Goal: Communication & Community: Answer question/provide support

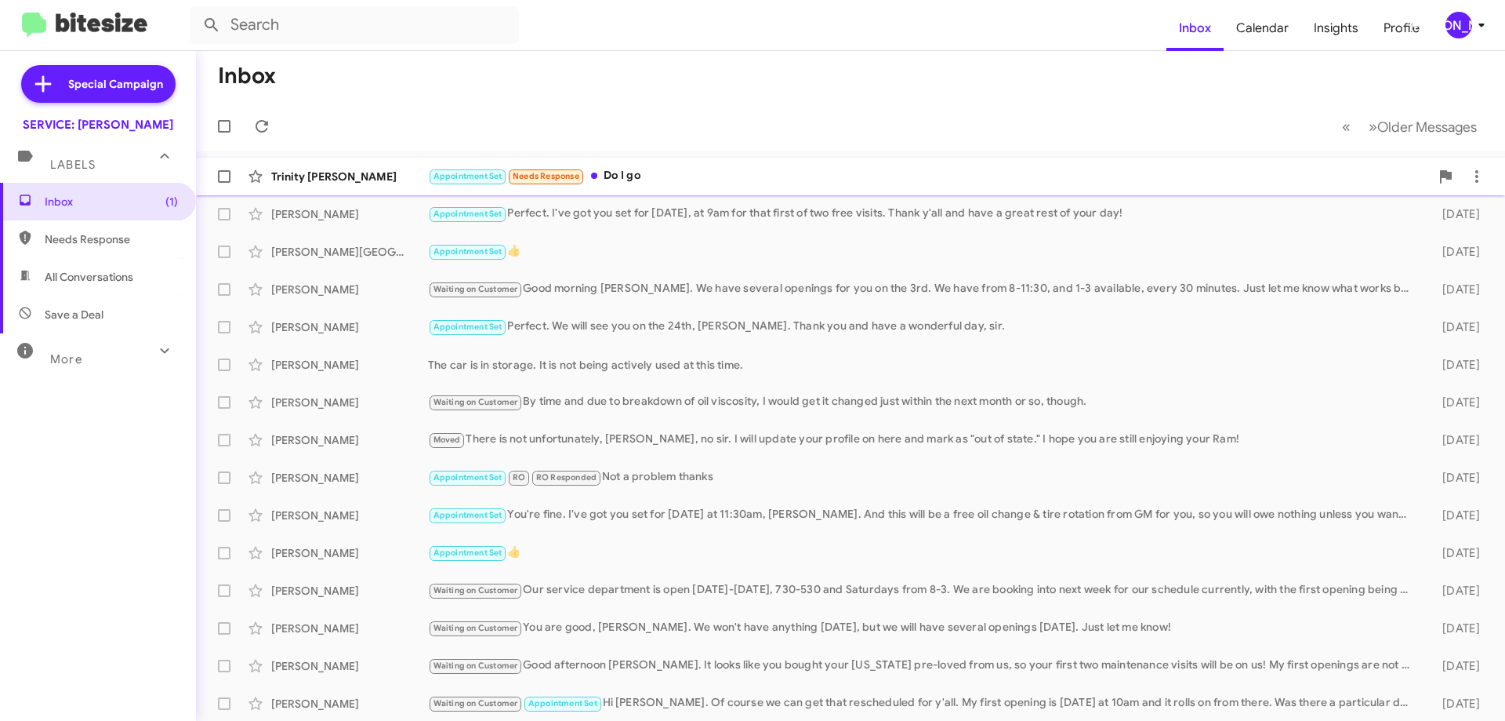
click at [653, 168] on div "Appointment Set Needs Response Do I go" at bounding box center [929, 176] width 1002 height 18
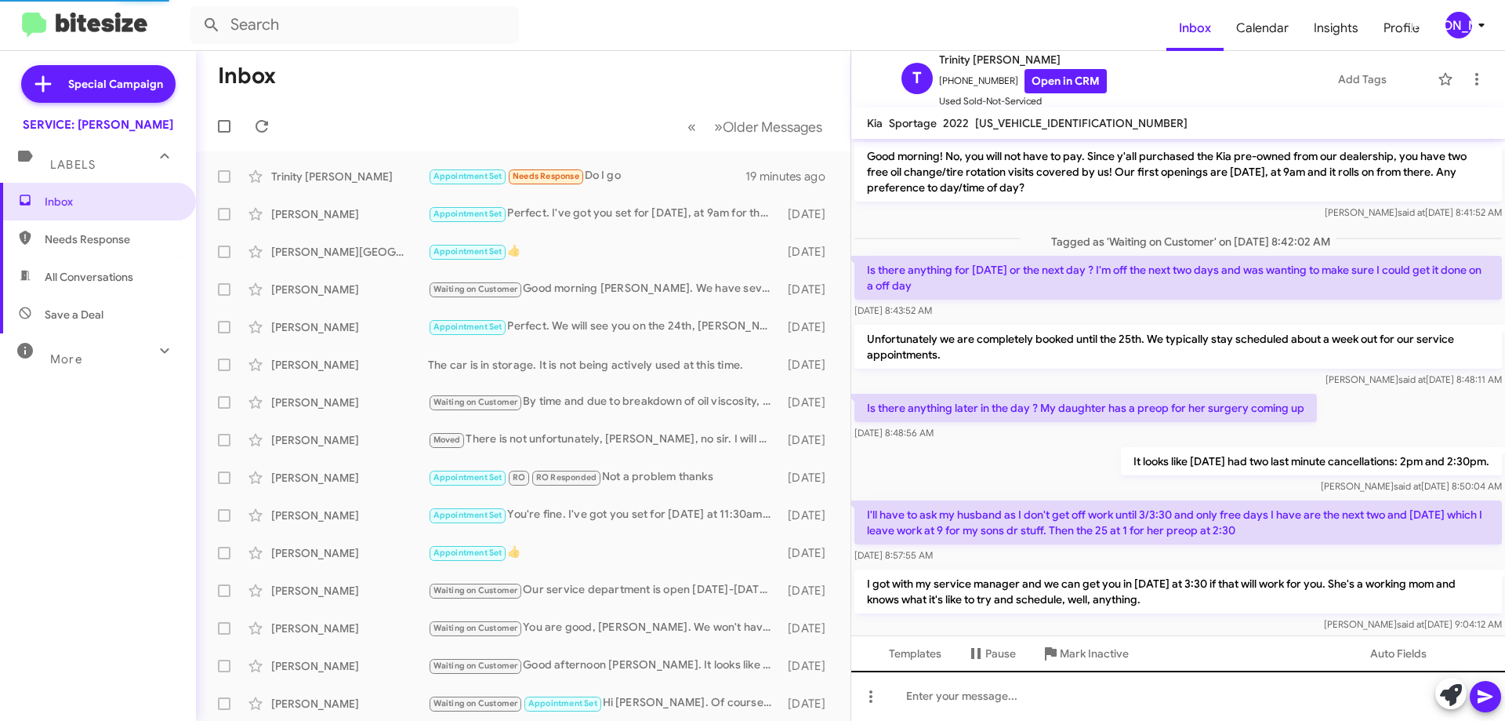
scroll to position [612, 0]
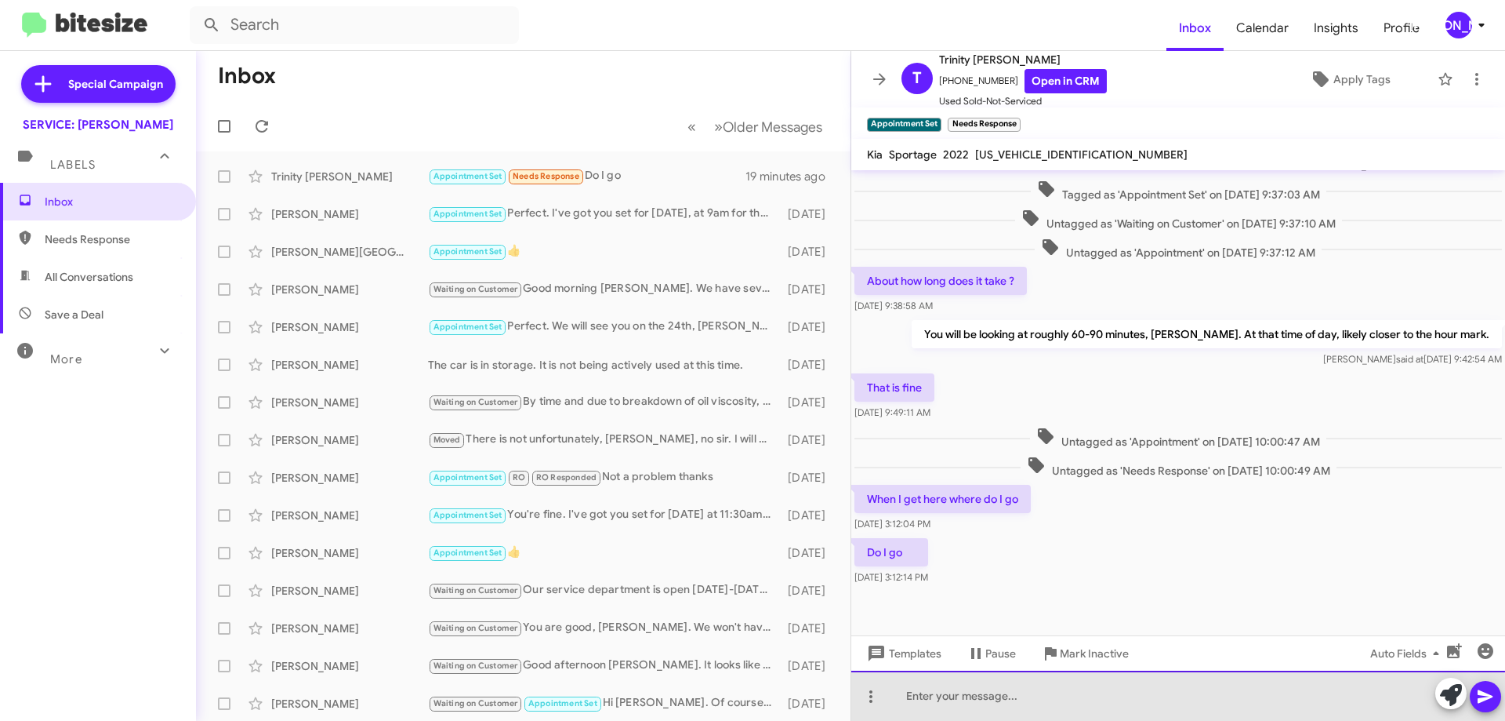
click at [1145, 699] on div at bounding box center [1178, 695] width 654 height 50
click at [1143, 701] on div at bounding box center [1178, 695] width 654 height 50
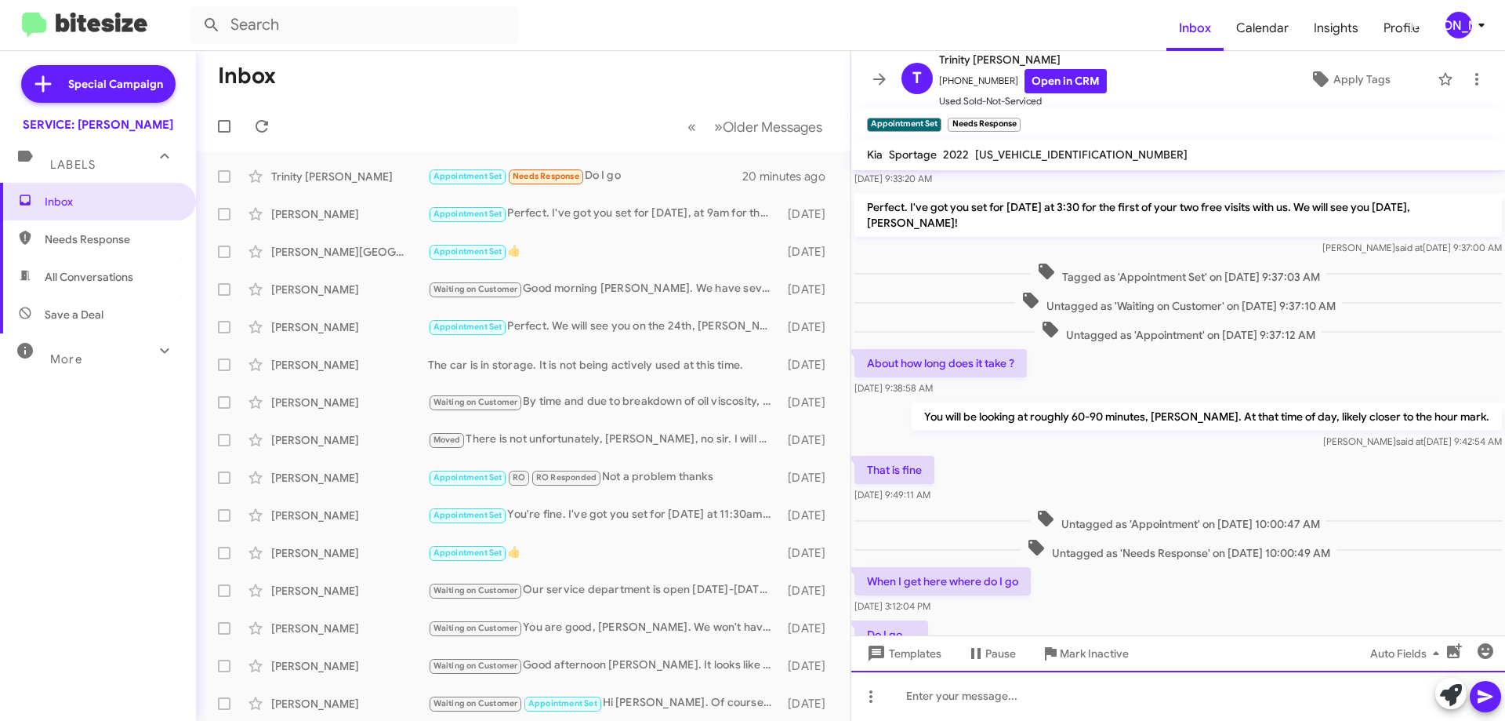
scroll to position [862, 0]
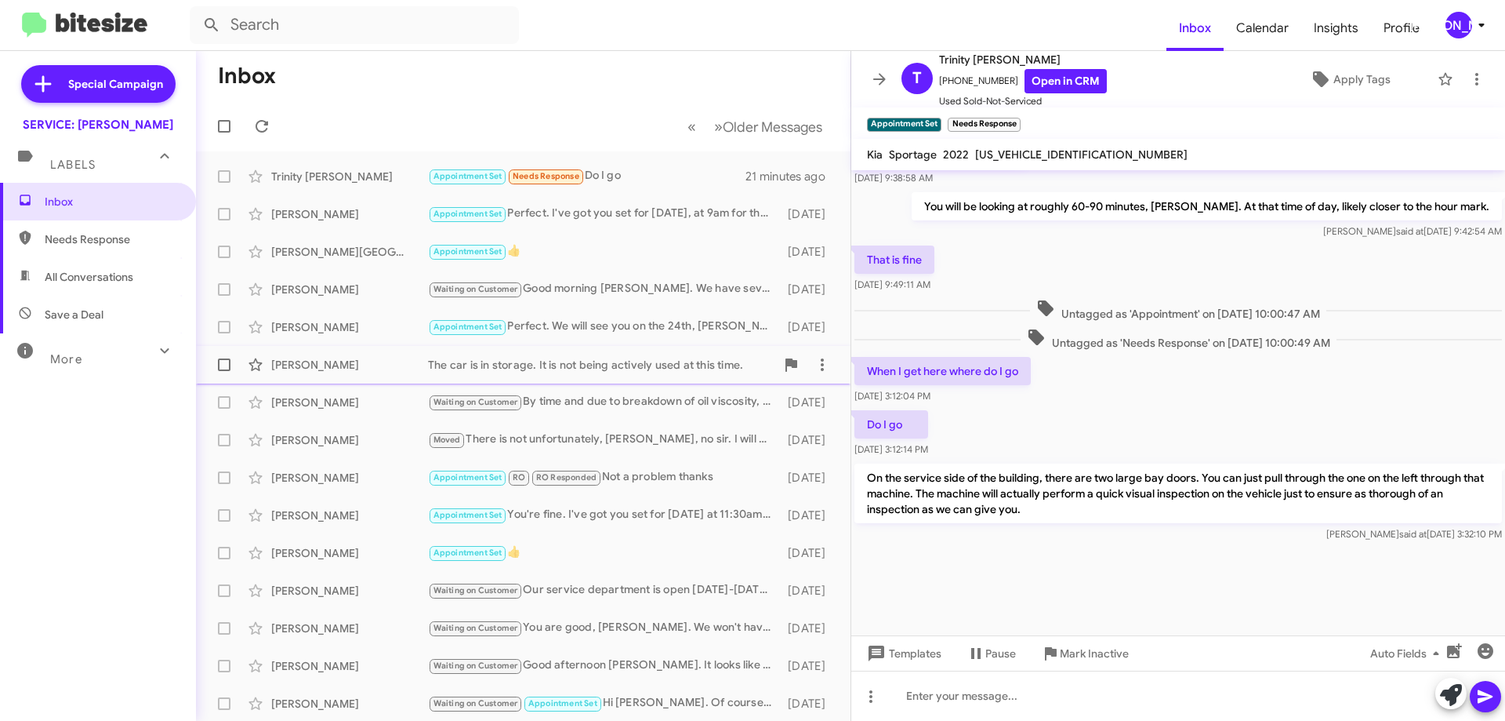
click at [535, 372] on div "[PERSON_NAME] The car is in storage. It is not being actively used at this time…" at bounding box center [524, 364] width 630 height 31
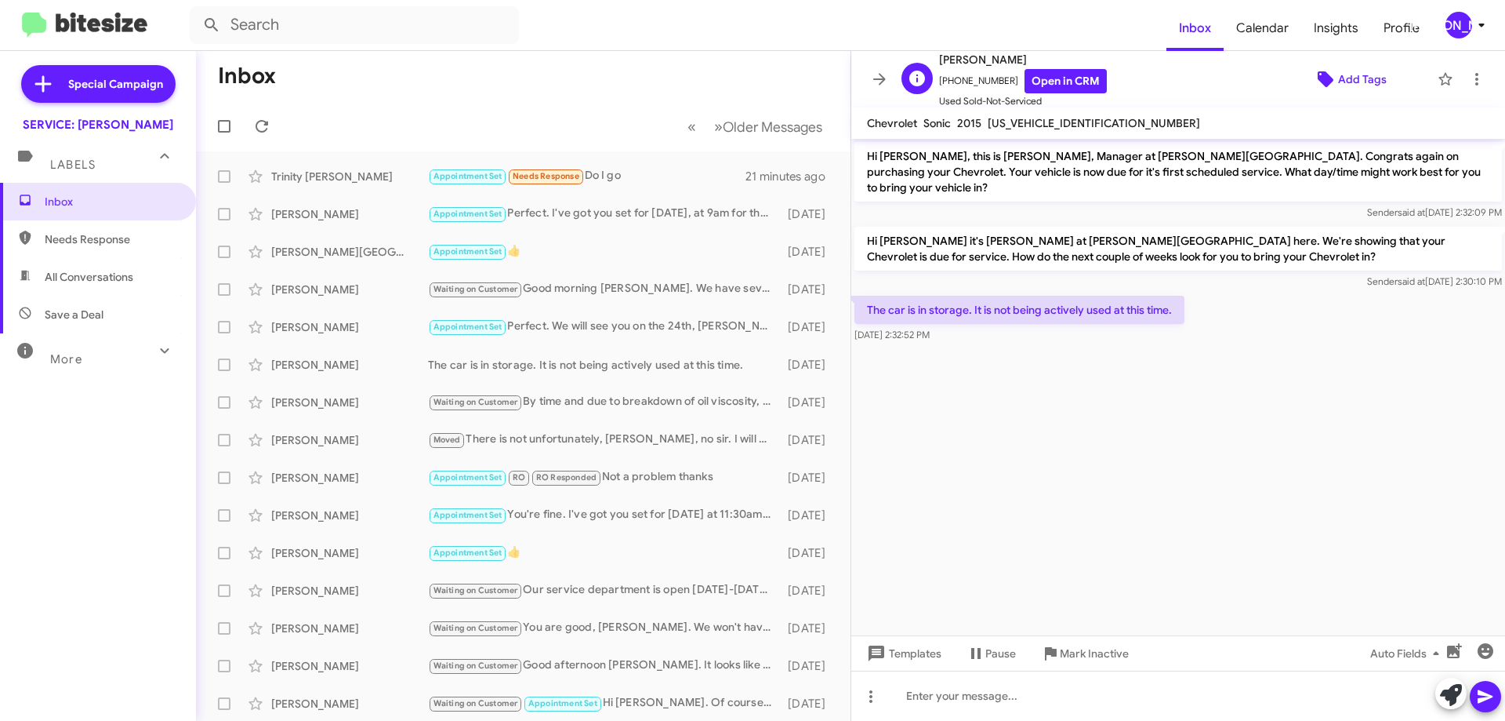
click at [1339, 80] on span "Add Tags" at bounding box center [1362, 79] width 49 height 28
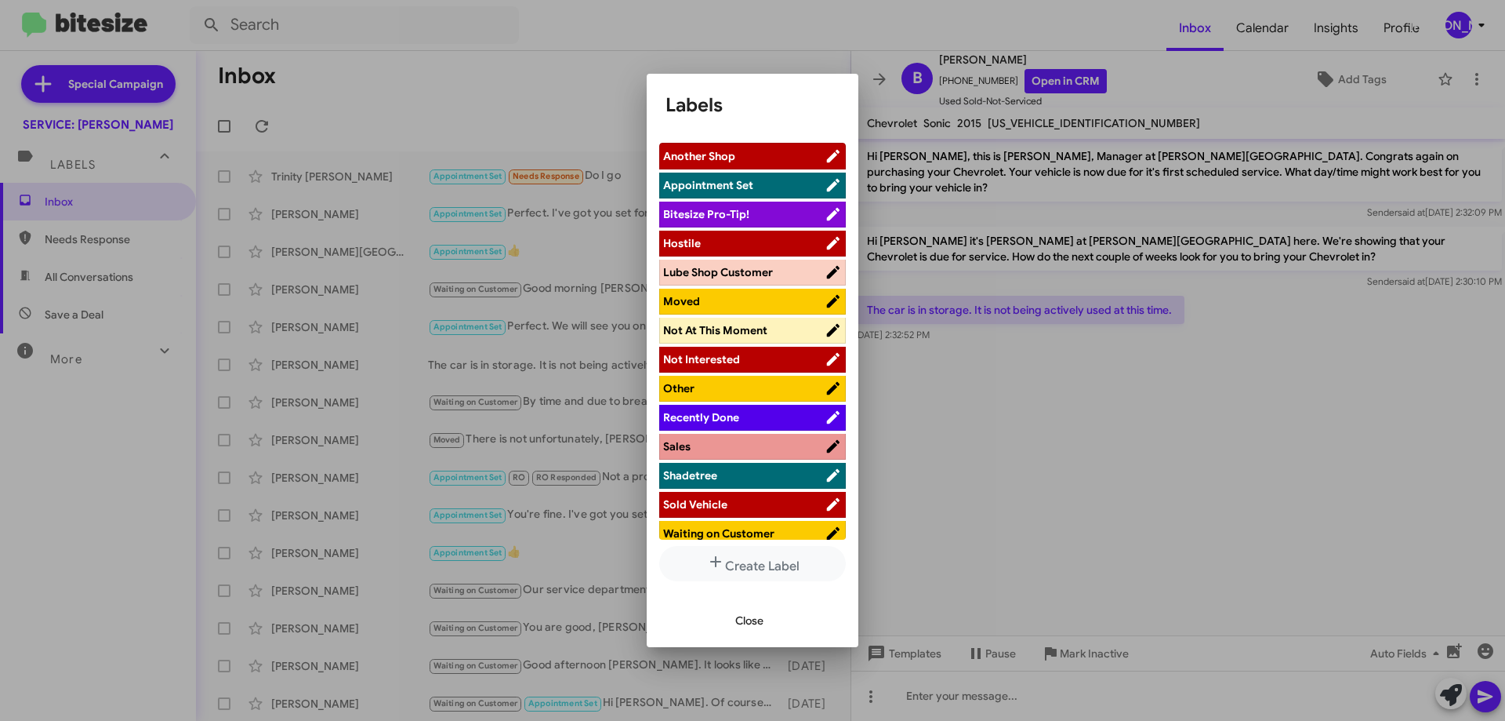
click at [727, 366] on span "Not Interested" at bounding box center [701, 359] width 77 height 14
drag, startPoint x: 759, startPoint y: 622, endPoint x: 759, endPoint y: 590, distance: 31.4
click at [759, 622] on span "Close" at bounding box center [749, 620] width 28 height 28
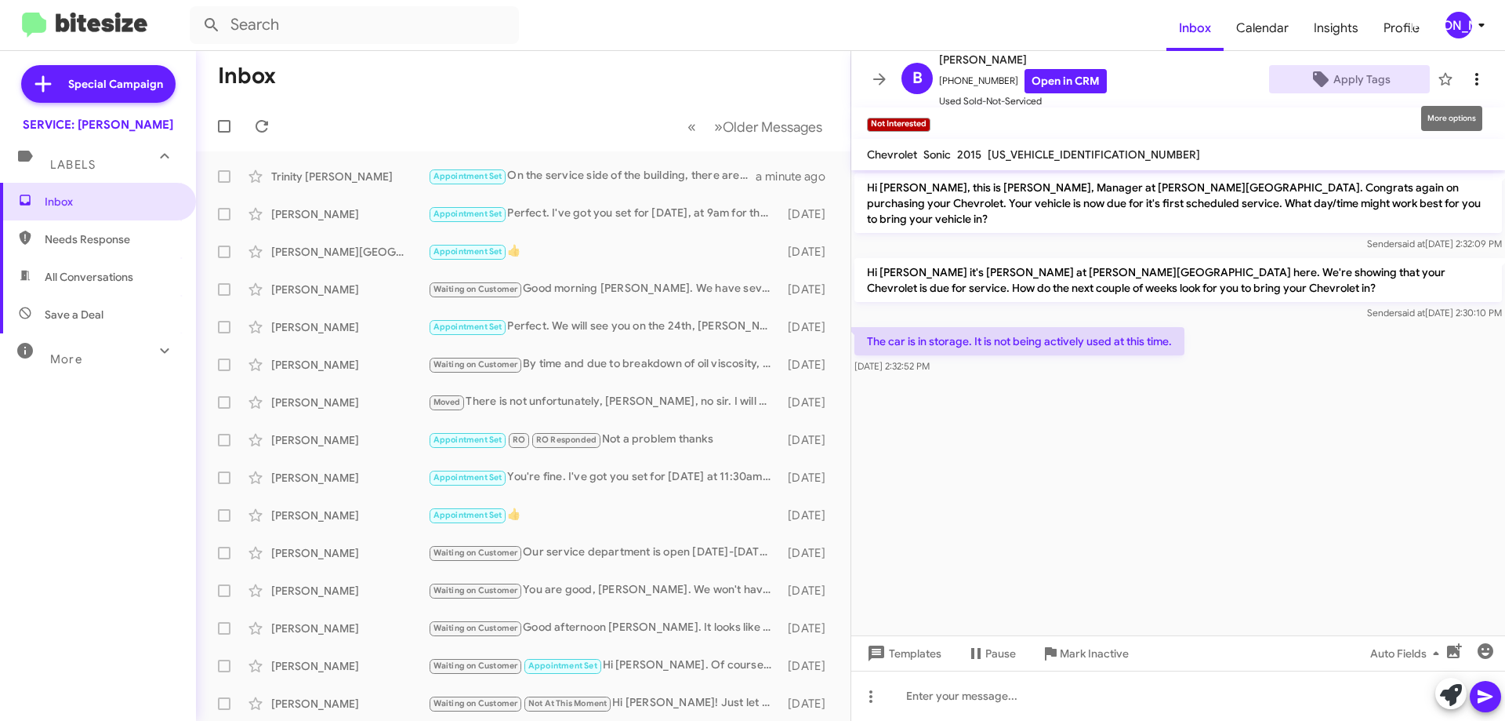
click at [1468, 83] on icon at bounding box center [1477, 79] width 19 height 19
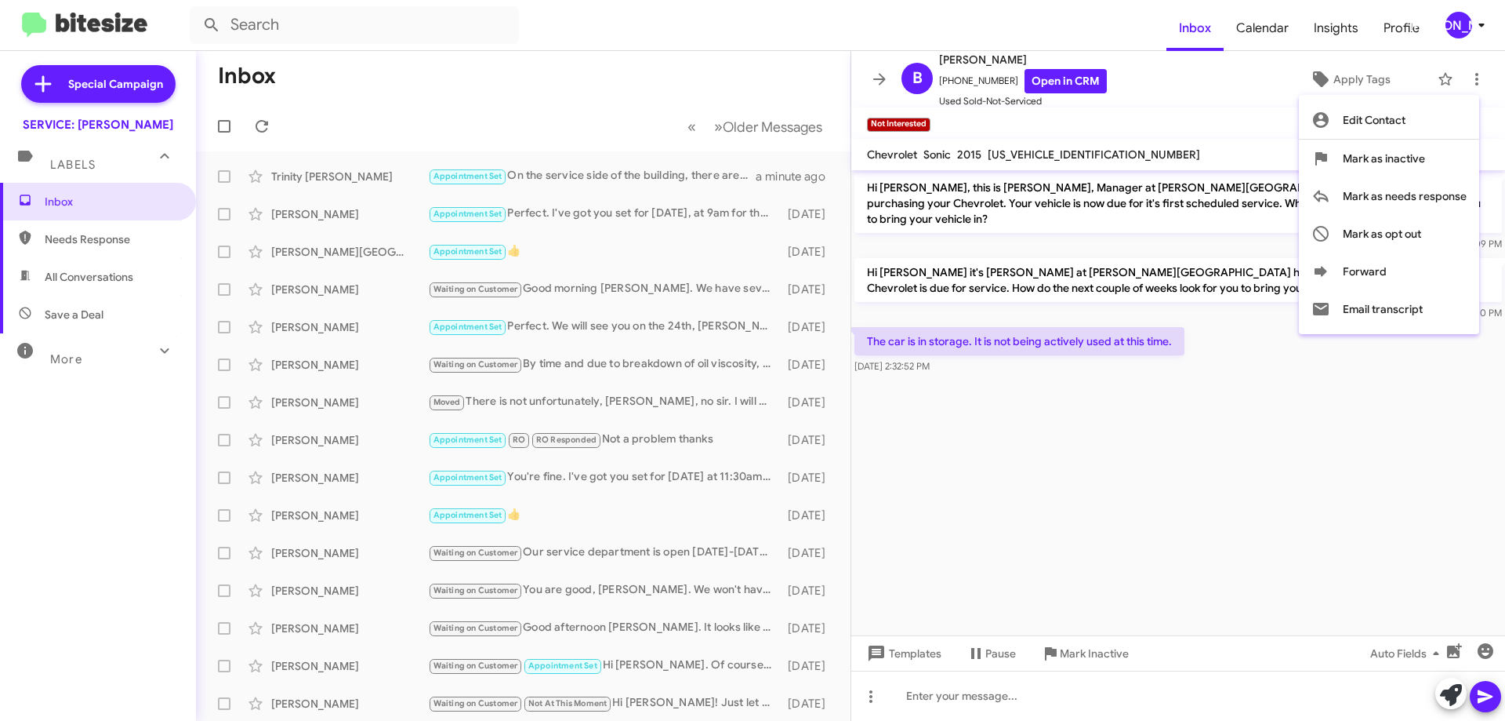
click at [1463, 79] on div at bounding box center [752, 360] width 1505 height 721
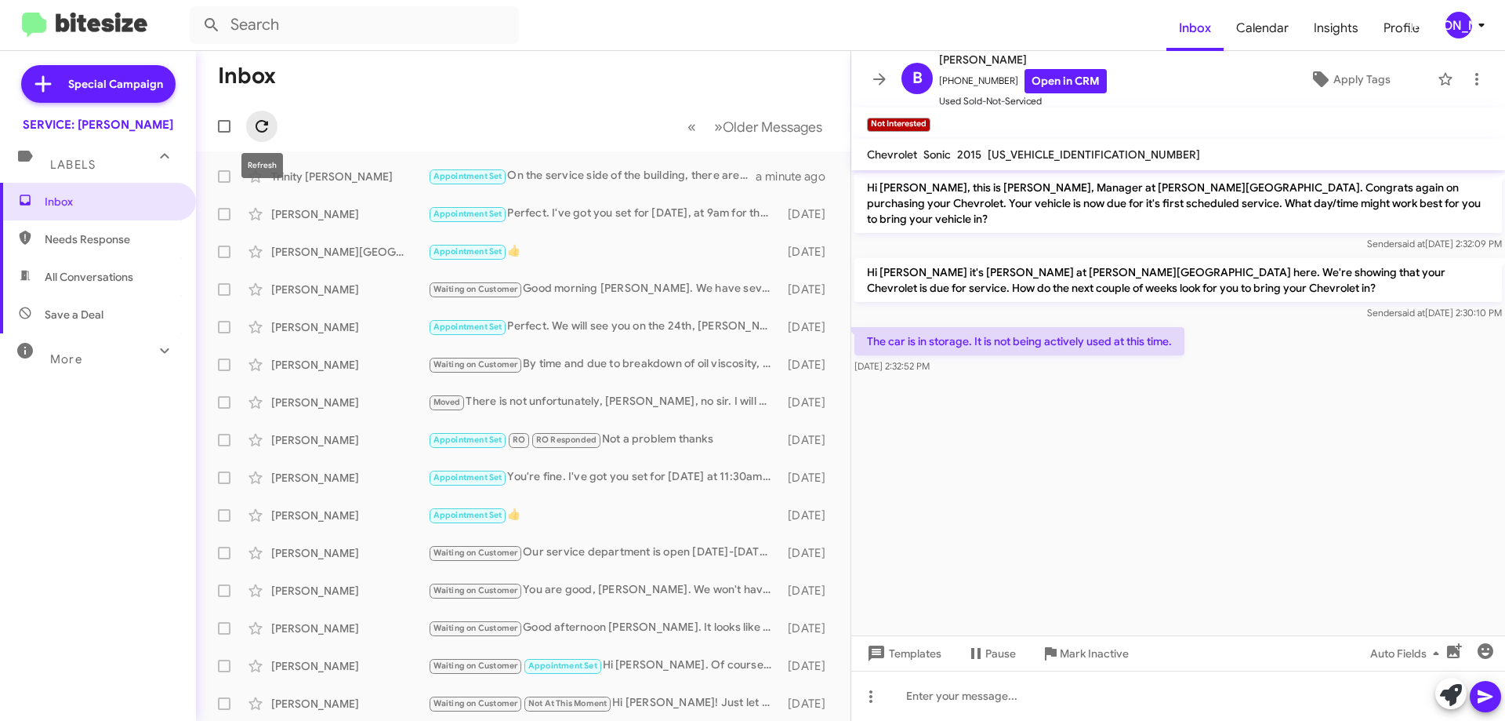
drag, startPoint x: 261, startPoint y: 122, endPoint x: 1488, endPoint y: 147, distance: 1227.2
click at [260, 122] on icon at bounding box center [262, 126] width 13 height 13
drag, startPoint x: 877, startPoint y: 77, endPoint x: 882, endPoint y: 95, distance: 18.8
click at [877, 77] on icon at bounding box center [879, 79] width 19 height 19
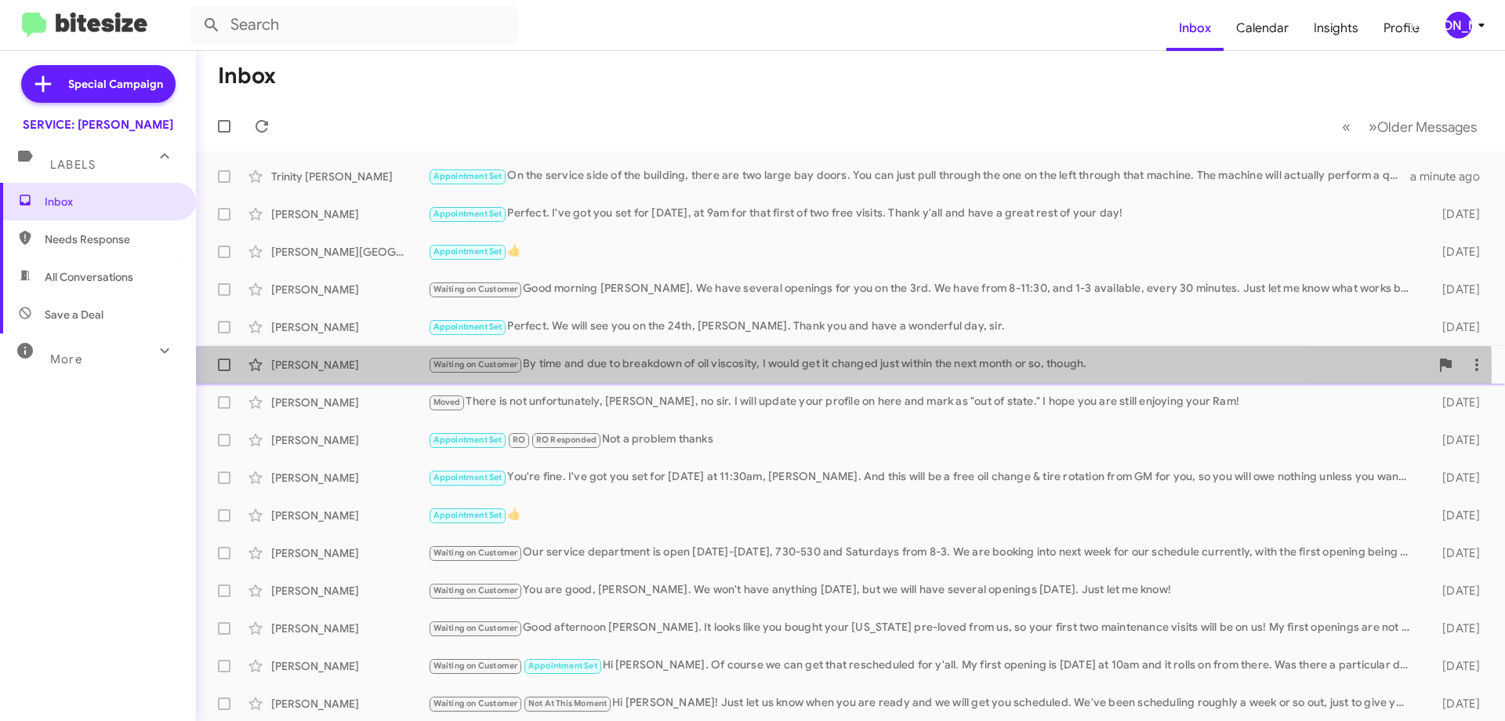
click at [604, 371] on div "Waiting on Customer By time and due to breakdown of oil viscosity, I would get …" at bounding box center [929, 364] width 1002 height 18
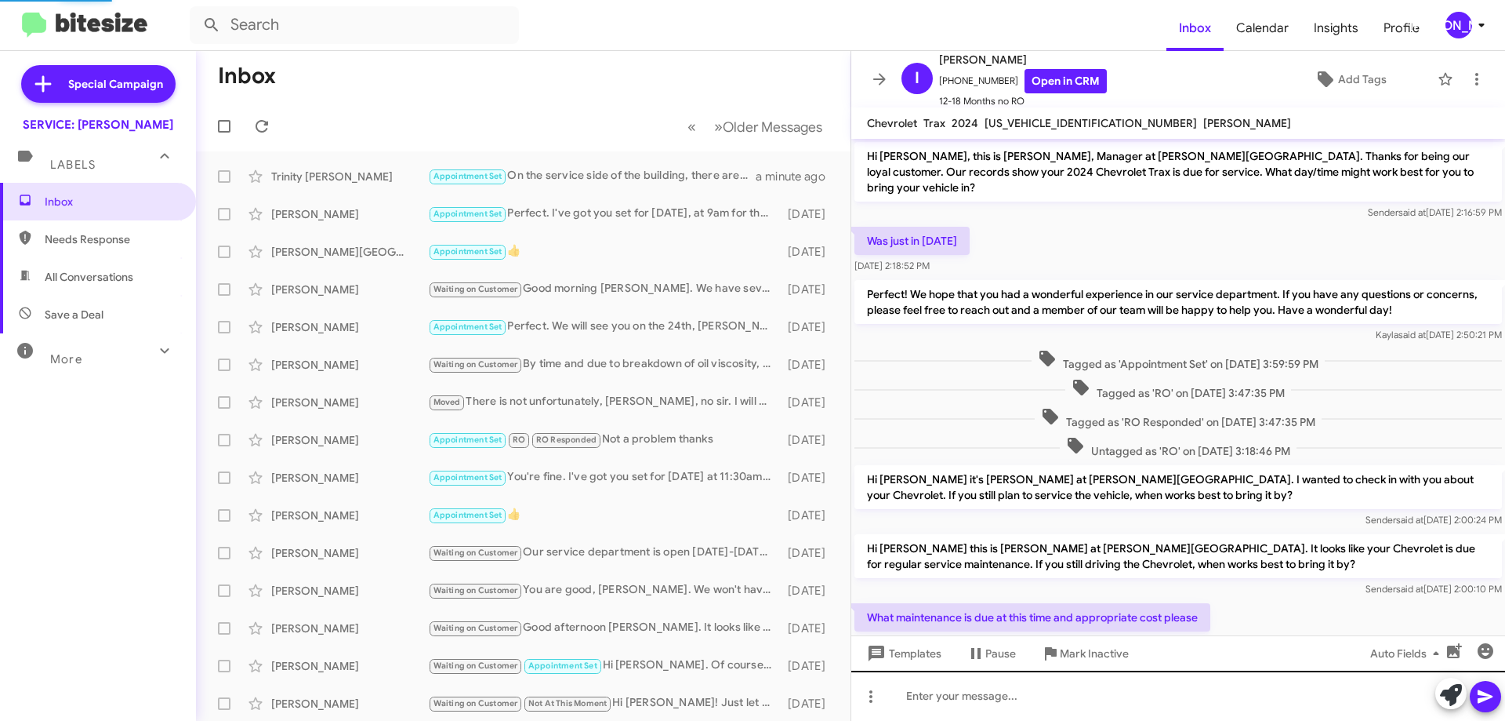
scroll to position [302, 0]
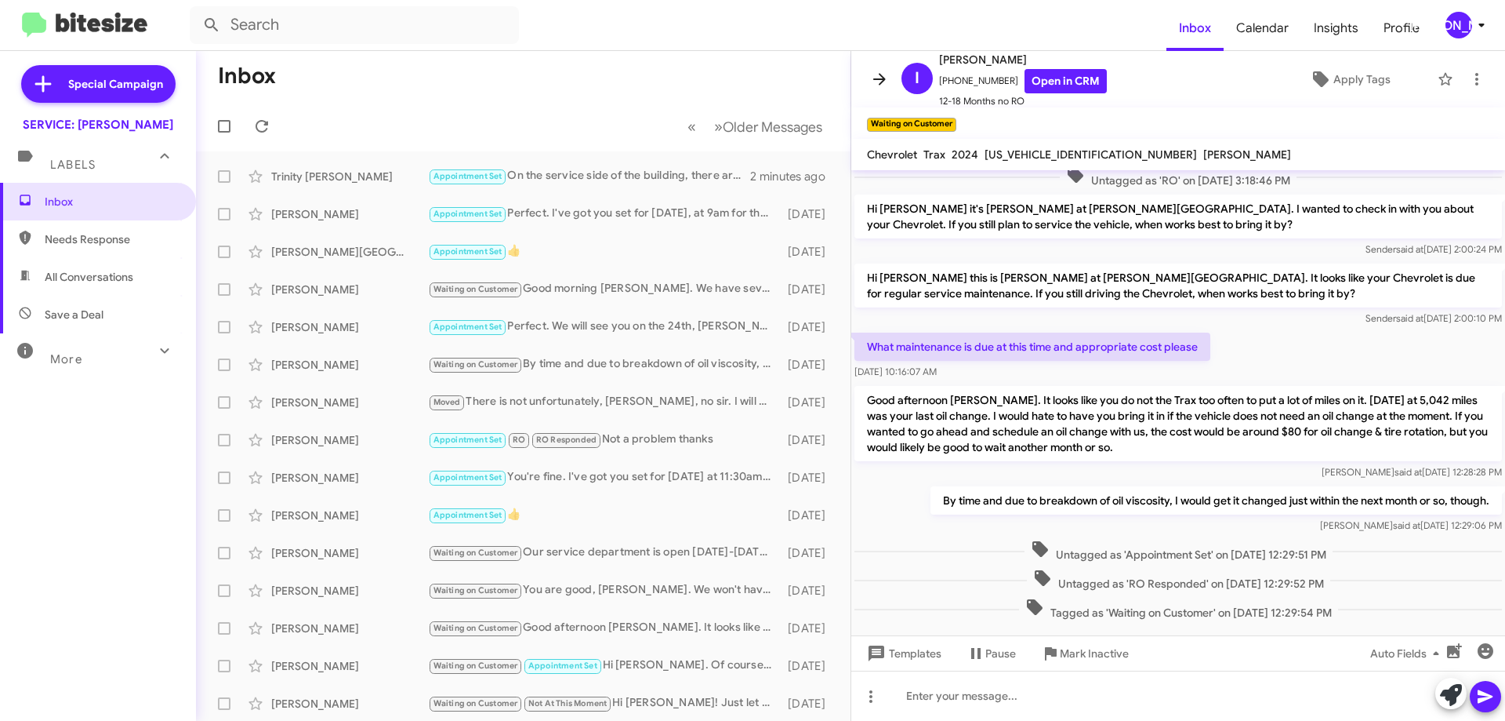
click at [869, 78] on span at bounding box center [879, 79] width 31 height 19
